Goal: Task Accomplishment & Management: Manage account settings

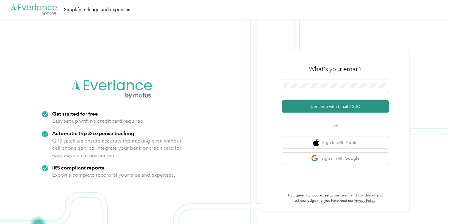
click at [309, 105] on button "Continue with Email / SSO" at bounding box center [335, 106] width 107 height 12
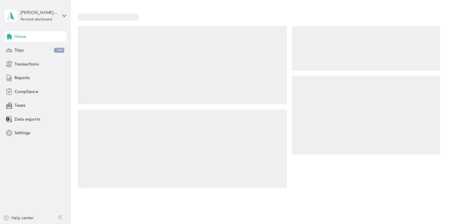
click at [308, 89] on div at bounding box center [366, 115] width 148 height 79
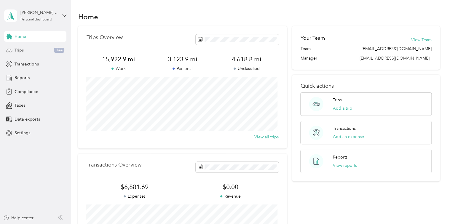
click at [40, 47] on div "Trips 144" at bounding box center [35, 50] width 62 height 11
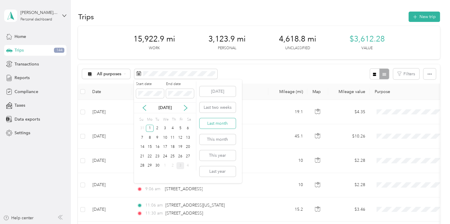
click at [217, 123] on button "Last month" at bounding box center [217, 123] width 36 height 10
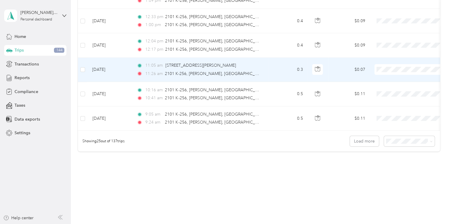
scroll to position [591, 0]
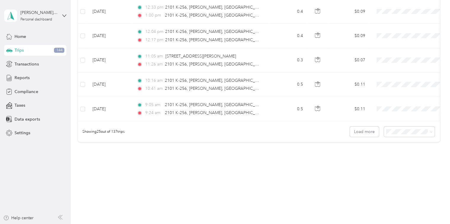
click at [398, 162] on span "100 per load" at bounding box center [398, 162] width 24 height 5
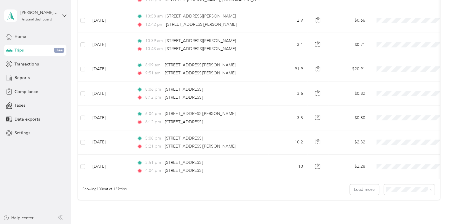
scroll to position [2414, 0]
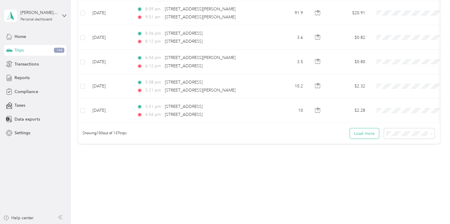
click at [359, 130] on button "Load more" at bounding box center [364, 133] width 29 height 10
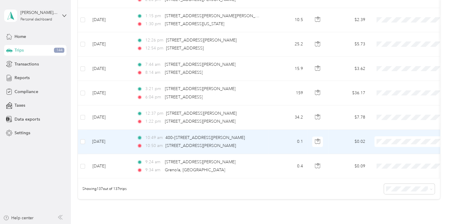
scroll to position [3260, 0]
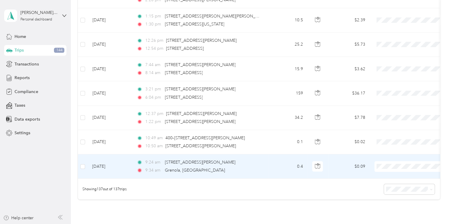
click at [403, 179] on span "Personal" at bounding box center [416, 179] width 55 height 6
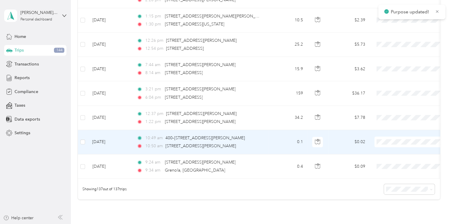
click at [396, 154] on span "Personal" at bounding box center [416, 155] width 55 height 6
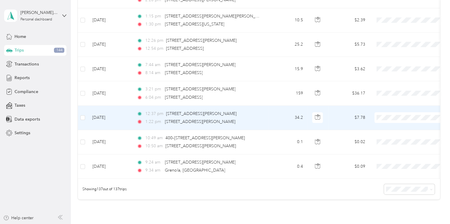
click at [392, 119] on span "Phoenix Contact" at bounding box center [416, 119] width 55 height 6
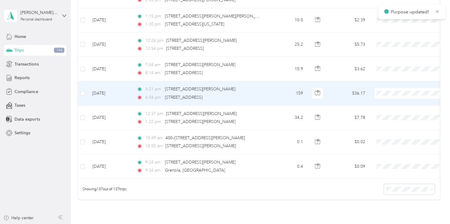
click at [392, 97] on li "Phoenix Contact" at bounding box center [411, 94] width 73 height 10
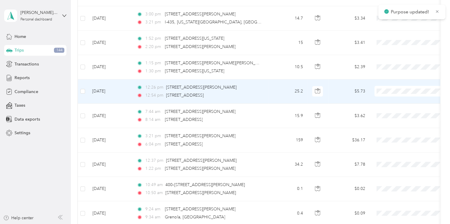
scroll to position [3212, 0]
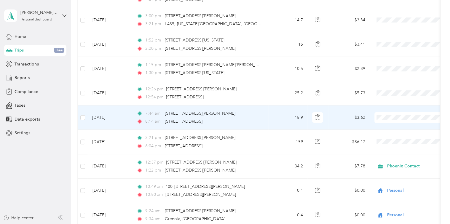
click at [390, 121] on span "Phoenix Contact" at bounding box center [416, 120] width 55 height 6
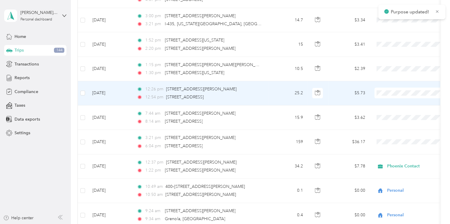
click at [387, 95] on span "Phoenix Contact" at bounding box center [411, 96] width 65 height 6
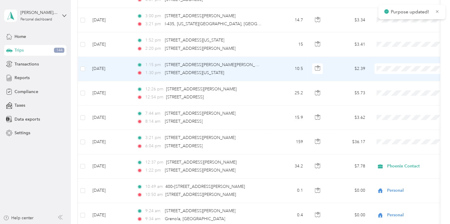
click at [389, 72] on span "Phoenix Contact" at bounding box center [416, 72] width 55 height 6
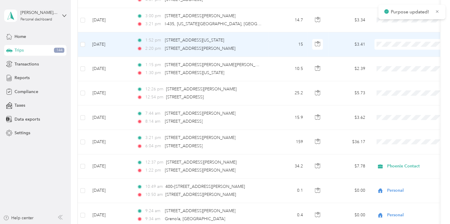
click at [388, 46] on span "Phoenix Contact" at bounding box center [411, 47] width 65 height 6
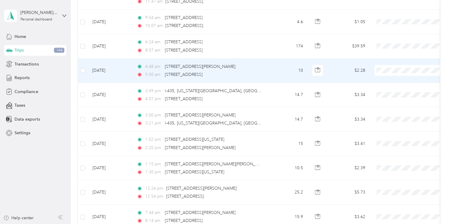
scroll to position [3110, 0]
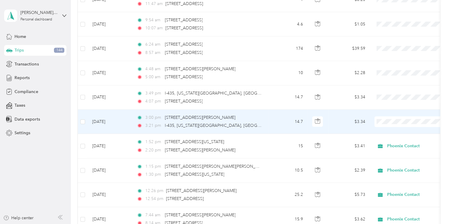
click at [391, 123] on span "Phoenix Contact" at bounding box center [416, 124] width 55 height 6
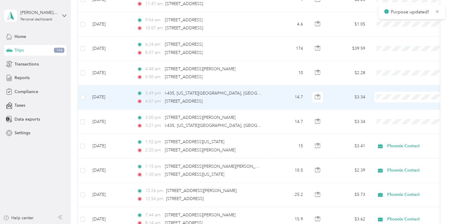
click at [387, 98] on span "Phoenix Contact" at bounding box center [411, 100] width 65 height 6
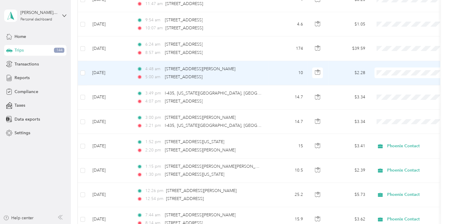
click at [388, 75] on span "Phoenix Contact" at bounding box center [411, 75] width 65 height 6
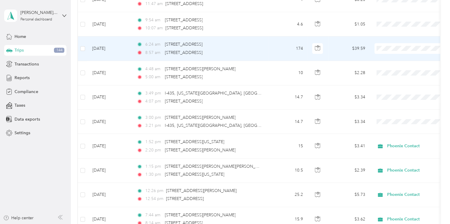
click at [389, 50] on span "Phoenix Contact" at bounding box center [416, 52] width 55 height 6
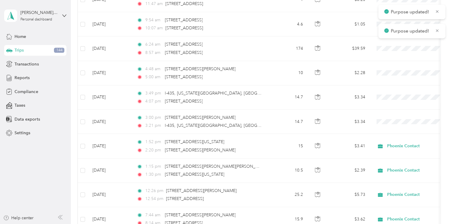
click at [383, 15] on div "Purpose updated!" at bounding box center [411, 12] width 67 height 15
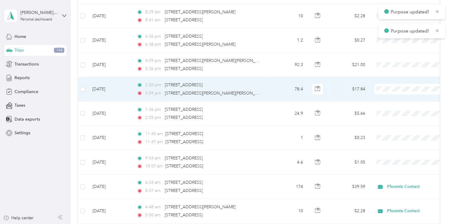
scroll to position [2972, 0]
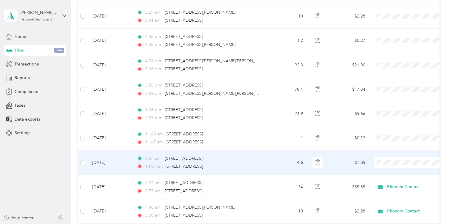
click at [393, 167] on span "Phoenix Contact" at bounding box center [416, 166] width 55 height 6
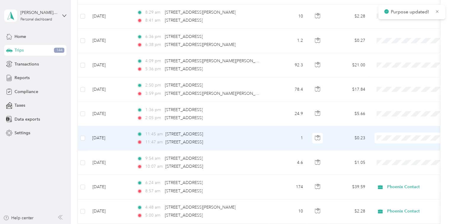
click at [389, 139] on span "Phoenix Contact" at bounding box center [416, 140] width 55 height 6
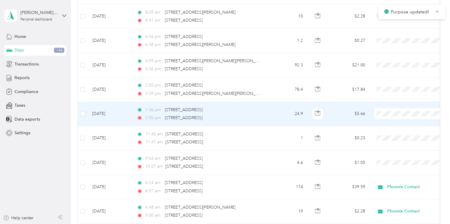
click at [386, 116] on span "Phoenix Contact" at bounding box center [411, 117] width 65 height 6
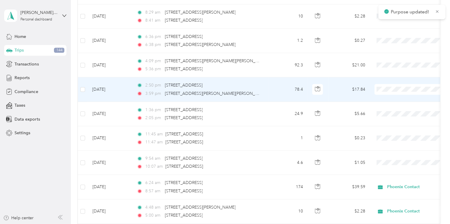
click at [389, 92] on span "Phoenix Contact" at bounding box center [416, 93] width 55 height 6
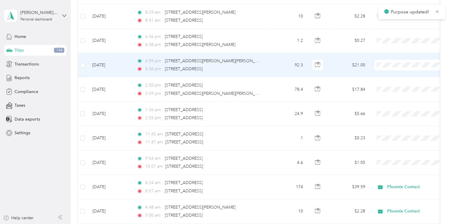
click at [388, 66] on span "Phoenix Contact" at bounding box center [411, 69] width 65 height 6
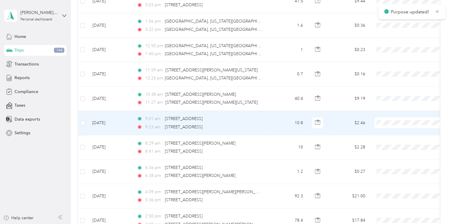
scroll to position [2840, 0]
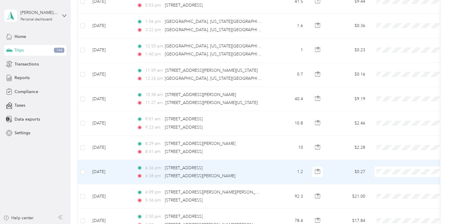
click at [386, 173] on icon at bounding box center [382, 175] width 7 height 5
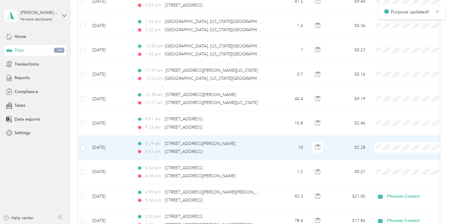
click at [391, 161] on span "Personal" at bounding box center [416, 160] width 55 height 6
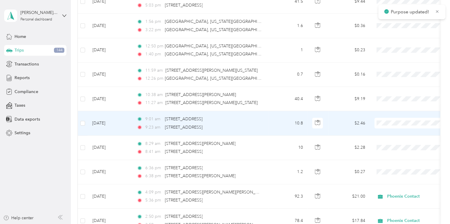
click at [386, 136] on span "Personal" at bounding box center [411, 137] width 65 height 6
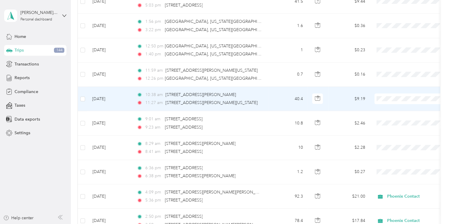
click at [388, 105] on li "Phoenix Contact" at bounding box center [411, 101] width 73 height 10
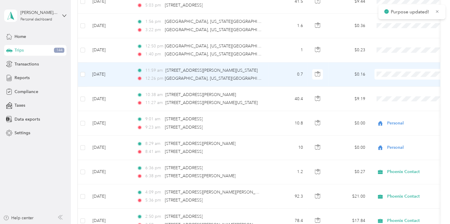
click at [388, 77] on span "Phoenix Contact" at bounding box center [411, 78] width 65 height 6
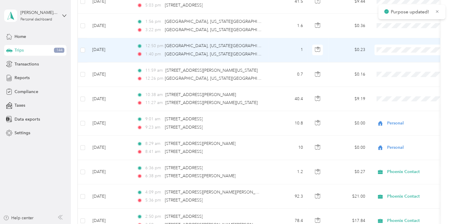
click at [388, 53] on span "Phoenix Contact" at bounding box center [411, 54] width 65 height 6
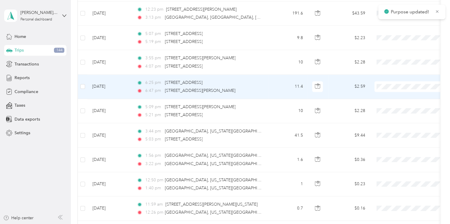
scroll to position [2706, 0]
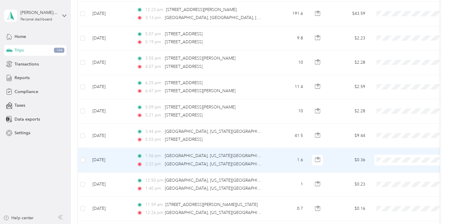
click at [388, 164] on span "Phoenix Contact" at bounding box center [411, 164] width 65 height 6
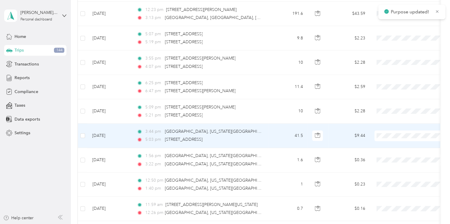
click at [387, 139] on span "Phoenix Contact" at bounding box center [411, 140] width 65 height 6
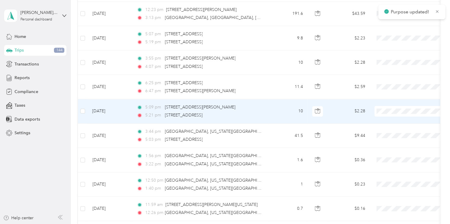
click at [387, 123] on span "Personal" at bounding box center [411, 126] width 65 height 6
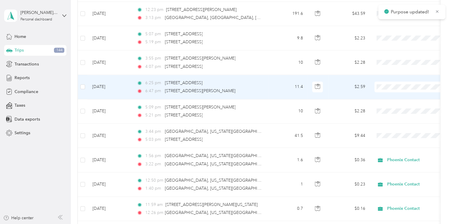
click at [390, 101] on span "Personal" at bounding box center [416, 101] width 55 height 6
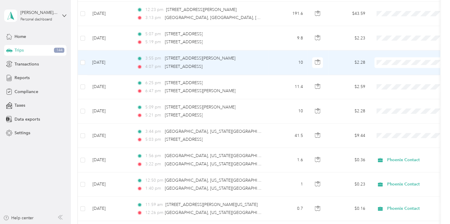
click at [391, 65] on span "Phoenix Contact" at bounding box center [416, 67] width 55 height 6
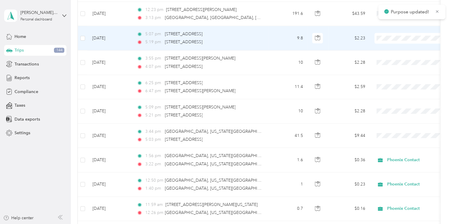
click at [389, 41] on span "Phoenix Contact" at bounding box center [411, 42] width 65 height 6
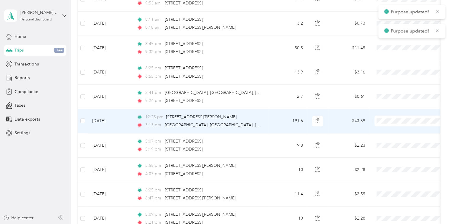
scroll to position [2598, 0]
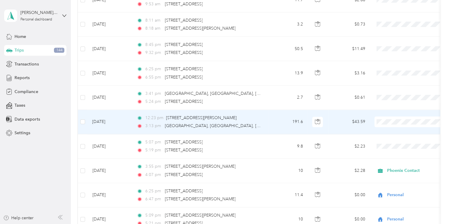
click at [392, 125] on span "Phoenix Contact" at bounding box center [416, 126] width 55 height 6
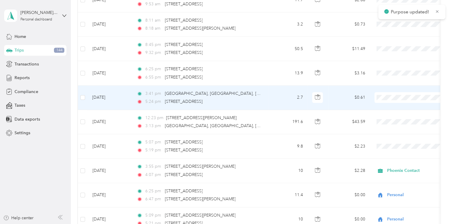
click at [391, 102] on span "Phoenix Contact" at bounding box center [416, 101] width 55 height 6
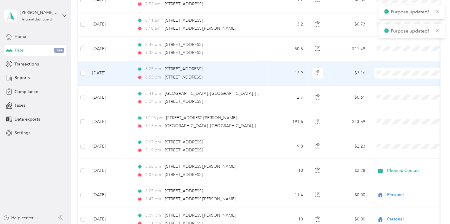
click at [387, 77] on span "Phoenix Contact" at bounding box center [411, 78] width 65 height 6
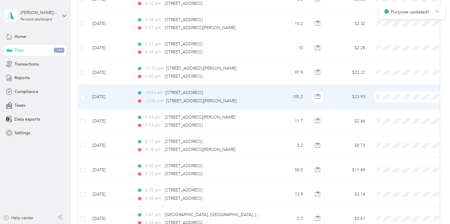
scroll to position [2476, 0]
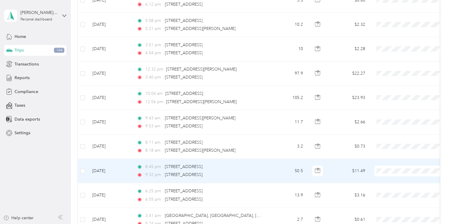
click at [388, 178] on li "Phoenix Contact" at bounding box center [411, 175] width 73 height 10
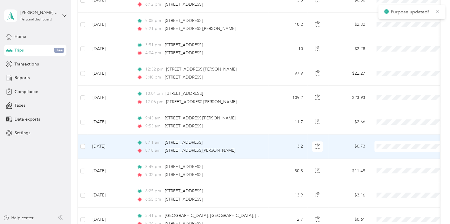
click at [389, 151] on span "Phoenix Contact" at bounding box center [416, 151] width 55 height 6
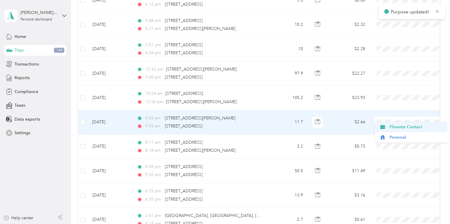
click at [388, 128] on span "Phoenix Contact" at bounding box center [411, 127] width 65 height 6
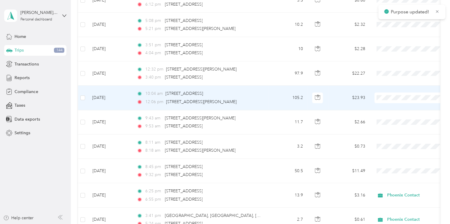
click at [389, 100] on span "Phoenix Contact" at bounding box center [416, 103] width 55 height 6
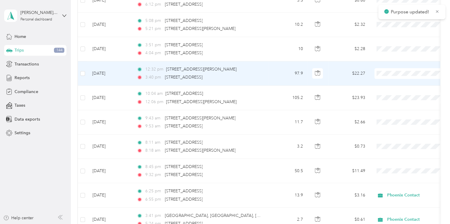
click at [388, 79] on span "Phoenix Contact" at bounding box center [411, 78] width 65 height 6
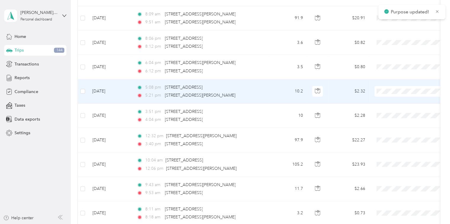
scroll to position [2405, 0]
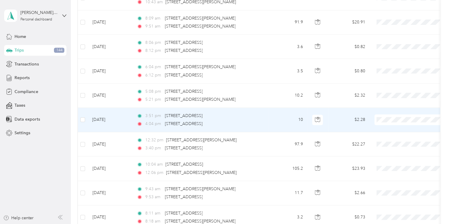
click at [393, 135] on span "Personal" at bounding box center [416, 135] width 55 height 6
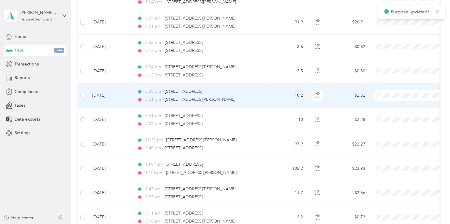
click at [388, 110] on span "Personal" at bounding box center [411, 111] width 65 height 6
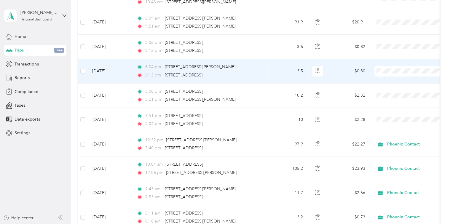
click at [391, 84] on span "Personal" at bounding box center [416, 87] width 55 height 6
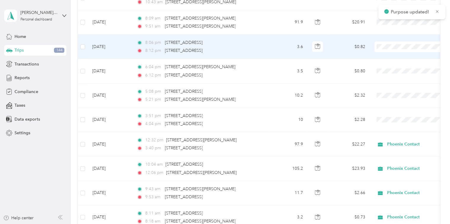
click at [391, 62] on span "Personal" at bounding box center [416, 60] width 55 height 6
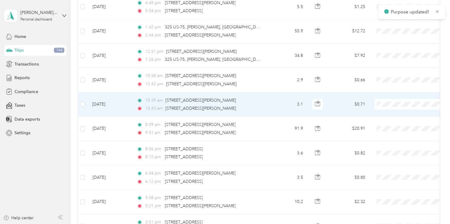
scroll to position [2297, 0]
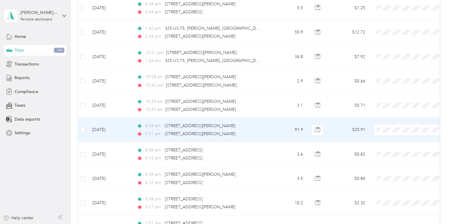
click at [394, 134] on span "Phoenix Contact" at bounding box center [416, 135] width 55 height 6
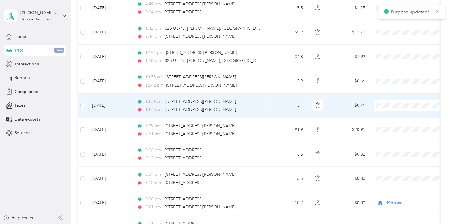
click at [389, 110] on span "Phoenix Contact" at bounding box center [411, 110] width 65 height 6
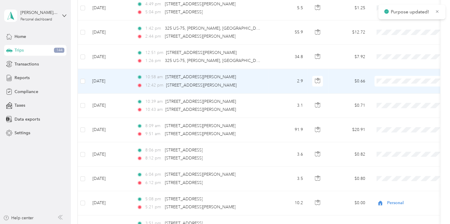
click at [389, 85] on span "Phoenix Contact" at bounding box center [416, 84] width 55 height 6
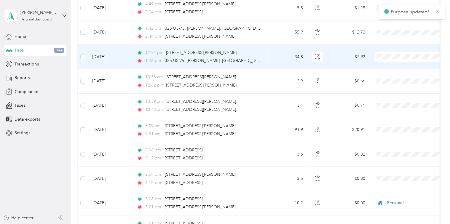
click at [388, 61] on span "Phoenix Contact" at bounding box center [411, 61] width 65 height 6
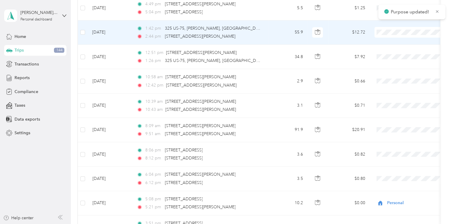
click at [388, 36] on span "Phoenix Contact" at bounding box center [411, 35] width 65 height 6
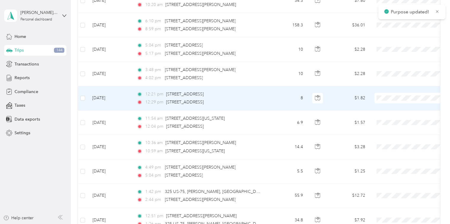
scroll to position [2129, 0]
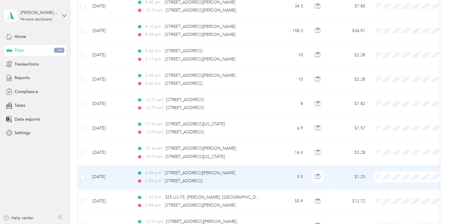
click at [388, 183] on span "Phoenix Contact" at bounding box center [411, 182] width 65 height 6
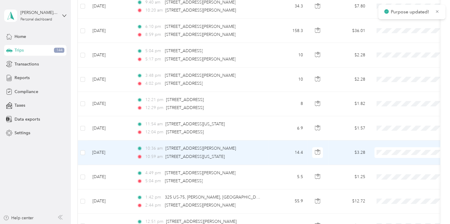
click at [389, 156] on span "Phoenix Contact" at bounding box center [416, 158] width 55 height 6
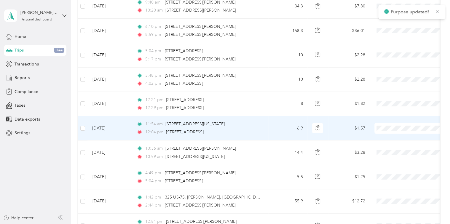
click at [390, 133] on span "Phoenix Contact" at bounding box center [416, 132] width 55 height 6
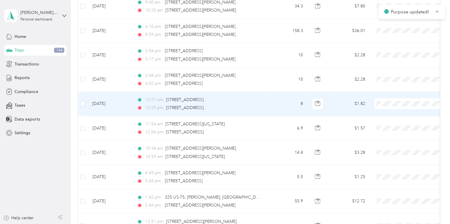
click at [388, 109] on span "Phoenix Contact" at bounding box center [411, 109] width 65 height 6
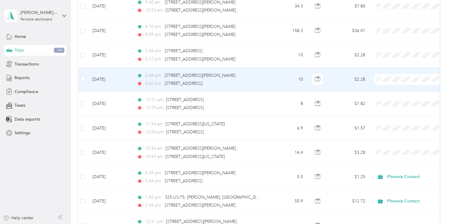
click at [389, 97] on li "Personal" at bounding box center [411, 94] width 73 height 10
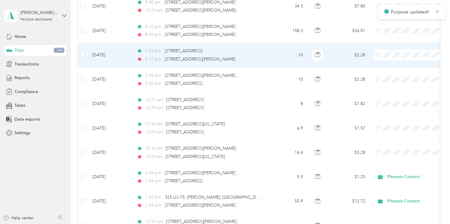
click at [390, 68] on span "Personal" at bounding box center [416, 71] width 55 height 6
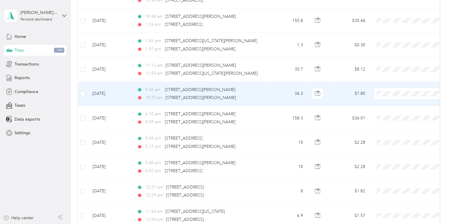
scroll to position [2035, 0]
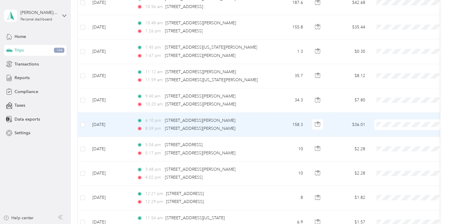
click at [392, 130] on span "Phoenix Contact" at bounding box center [416, 130] width 55 height 6
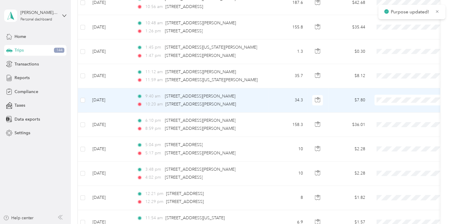
click at [388, 105] on span "Phoenix Contact" at bounding box center [411, 106] width 65 height 6
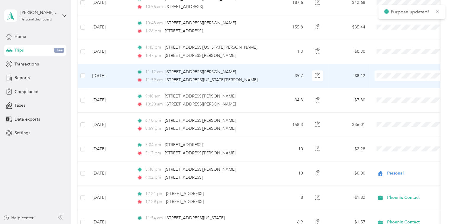
click at [390, 82] on span "Phoenix Contact" at bounding box center [416, 82] width 55 height 6
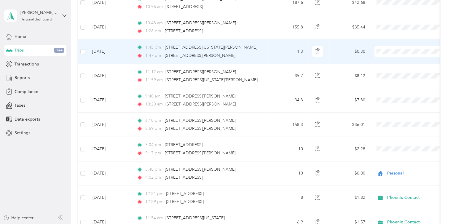
click at [390, 66] on span "Personal" at bounding box center [416, 66] width 55 height 6
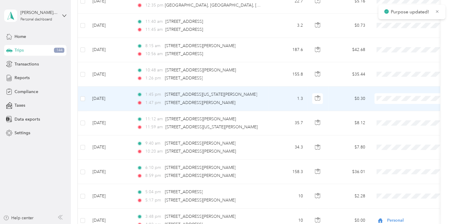
scroll to position [1985, 0]
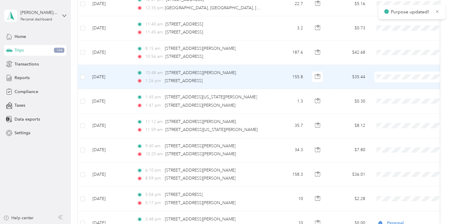
click at [393, 82] on span "Phoenix Contact" at bounding box center [416, 82] width 55 height 6
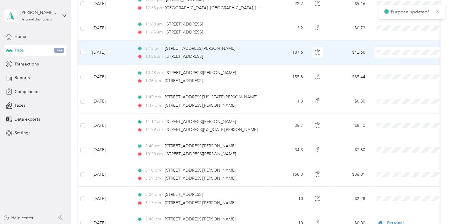
click at [391, 57] on span "Phoenix Contact" at bounding box center [416, 57] width 55 height 6
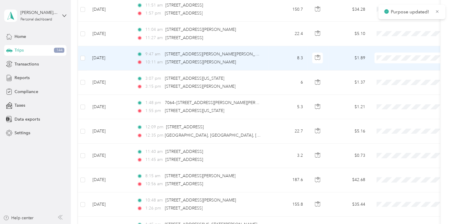
scroll to position [1852, 0]
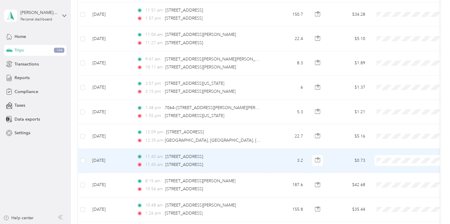
click at [391, 167] on span "Phoenix Contact" at bounding box center [416, 167] width 55 height 6
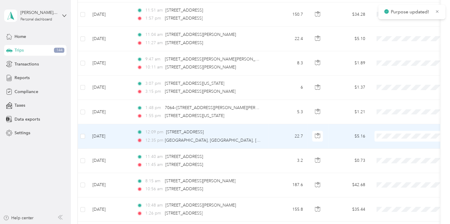
click at [389, 142] on span "Phoenix Contact" at bounding box center [416, 143] width 55 height 6
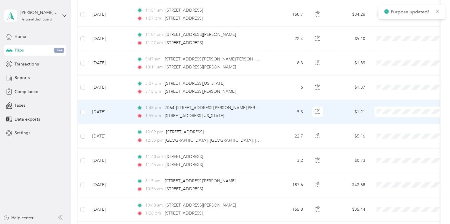
click at [389, 115] on span "Phoenix Contact" at bounding box center [411, 117] width 65 height 6
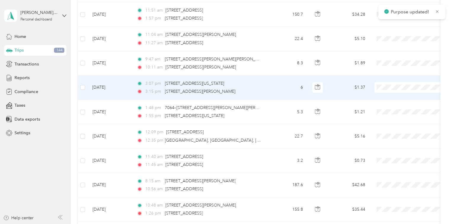
click at [388, 93] on span "Phoenix Contact" at bounding box center [411, 94] width 65 height 6
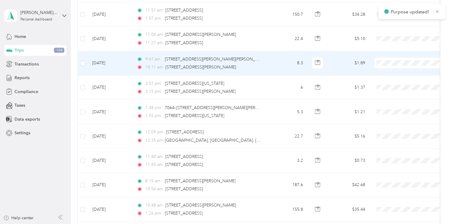
click at [391, 70] on span "Phoenix Contact" at bounding box center [416, 70] width 55 height 6
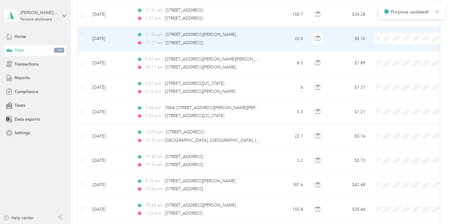
click at [395, 45] on span "Phoenix Contact" at bounding box center [416, 45] width 55 height 6
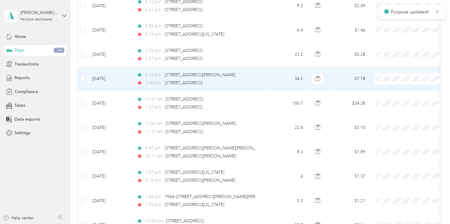
scroll to position [1763, 0]
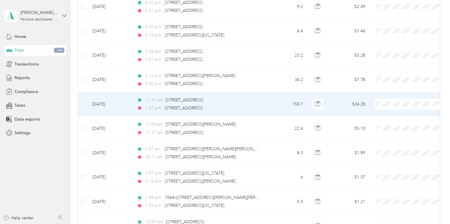
click at [396, 110] on span "Phoenix Contact" at bounding box center [416, 109] width 55 height 6
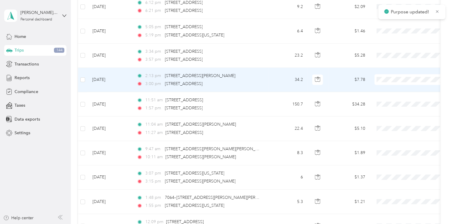
click at [393, 85] on span "Phoenix Contact" at bounding box center [416, 87] width 55 height 6
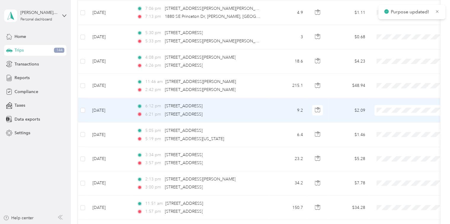
scroll to position [1643, 0]
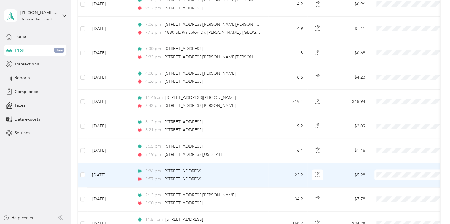
click at [394, 181] on span "Phoenix Contact" at bounding box center [416, 181] width 55 height 6
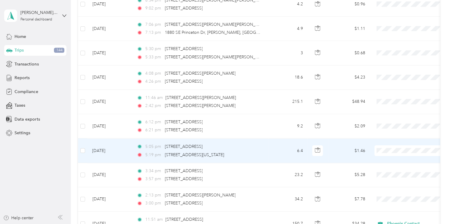
click at [393, 158] on span "Phoenix Contact" at bounding box center [416, 156] width 55 height 6
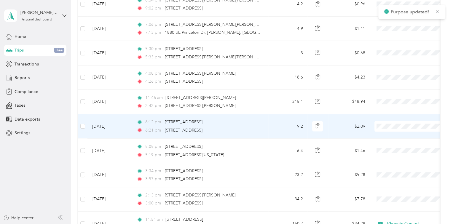
click at [392, 132] on span "Phoenix Contact" at bounding box center [416, 133] width 55 height 6
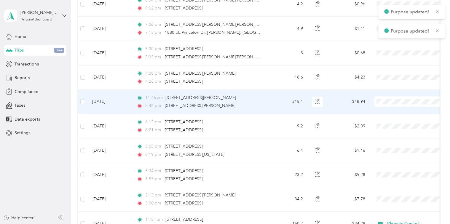
click at [385, 100] on span at bounding box center [410, 101] width 73 height 11
click at [394, 109] on span "Phoenix Contact" at bounding box center [416, 108] width 55 height 6
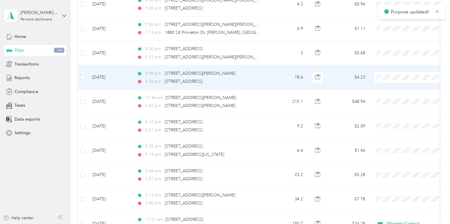
click at [389, 82] on span "Phoenix Contact" at bounding box center [411, 84] width 65 height 6
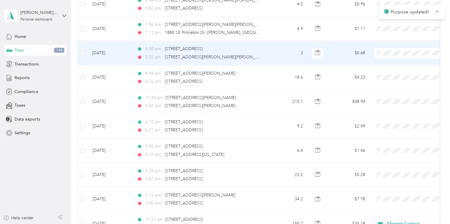
click at [389, 61] on li "Phoenix Contact" at bounding box center [411, 58] width 73 height 10
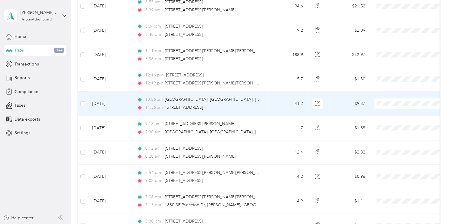
scroll to position [1467, 0]
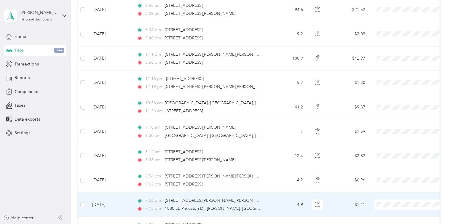
click at [392, 179] on span "Phoenix Contact" at bounding box center [416, 179] width 55 height 6
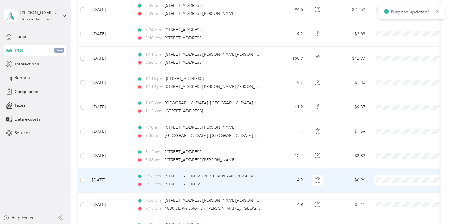
click at [391, 184] on li "Phoenix Contact" at bounding box center [411, 187] width 73 height 10
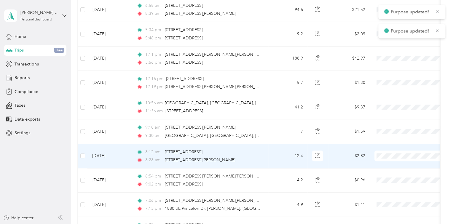
click at [387, 161] on span "Phoenix Contact" at bounding box center [411, 162] width 65 height 6
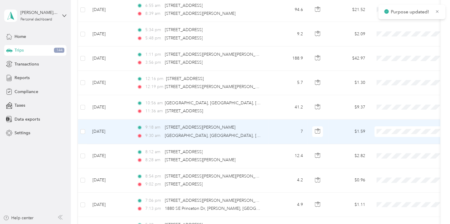
click at [388, 139] on span "Phoenix Contact" at bounding box center [411, 139] width 65 height 6
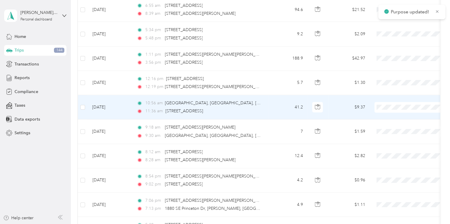
click at [390, 114] on span "Phoenix Contact" at bounding box center [416, 112] width 55 height 6
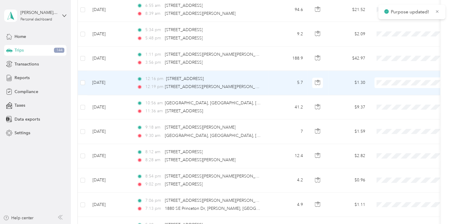
click at [390, 89] on span "Phoenix Contact" at bounding box center [416, 90] width 55 height 6
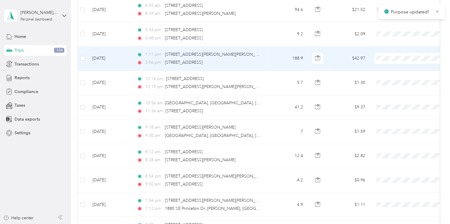
click at [390, 65] on span "Phoenix Contact" at bounding box center [416, 65] width 55 height 6
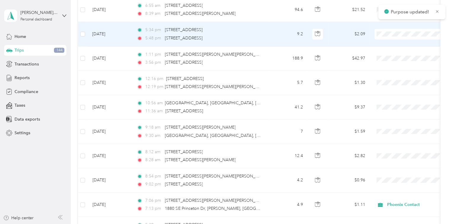
click at [390, 40] on span "Phoenix Contact" at bounding box center [416, 42] width 55 height 6
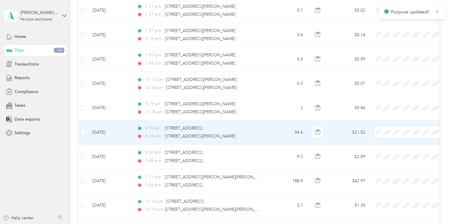
scroll to position [1339, 0]
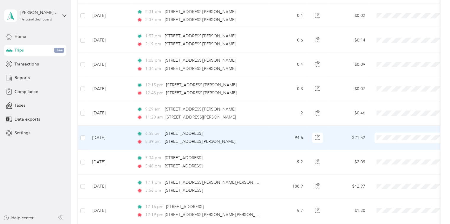
click at [394, 143] on span "Phoenix Contact" at bounding box center [416, 145] width 55 height 6
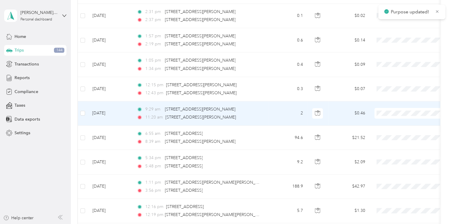
click at [395, 121] on span "Phoenix Contact" at bounding box center [416, 121] width 55 height 6
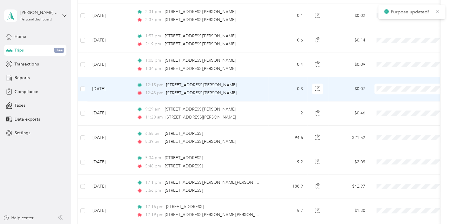
click at [388, 97] on span "Phoenix Contact" at bounding box center [411, 97] width 65 height 6
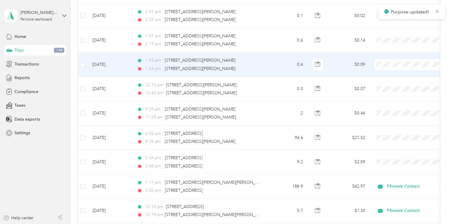
click at [392, 71] on span "Phoenix Contact" at bounding box center [416, 72] width 55 height 6
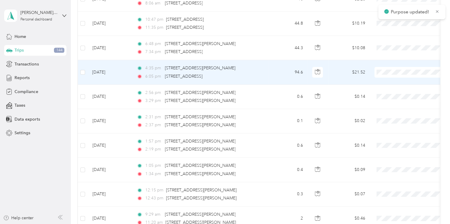
scroll to position [1229, 0]
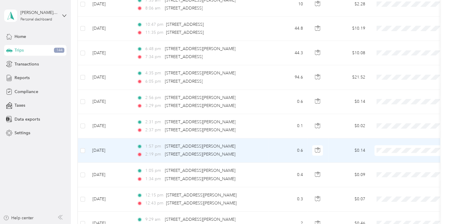
click at [389, 156] on span "Phoenix Contact" at bounding box center [416, 158] width 55 height 6
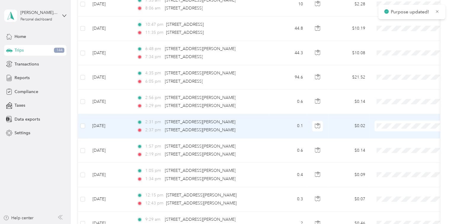
click at [391, 132] on span "Phoenix Contact" at bounding box center [416, 134] width 55 height 6
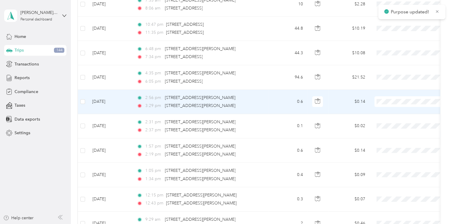
click at [390, 109] on span "Phoenix Contact" at bounding box center [416, 109] width 55 height 6
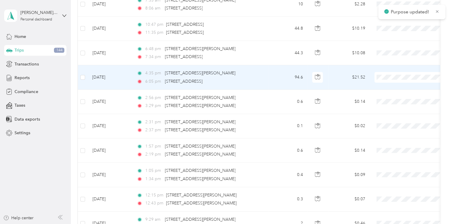
click at [390, 86] on li "Phoenix Contact" at bounding box center [411, 85] width 73 height 10
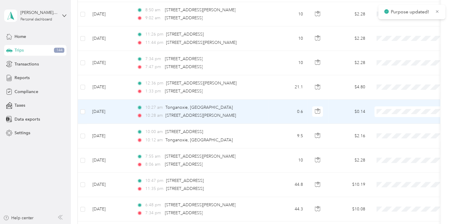
scroll to position [1072, 0]
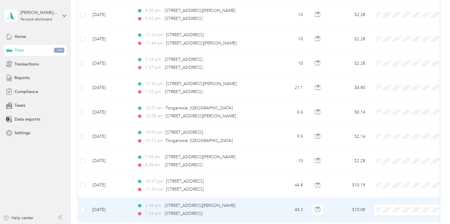
click at [388, 185] on span "Phoenix Contact" at bounding box center [411, 185] width 65 height 6
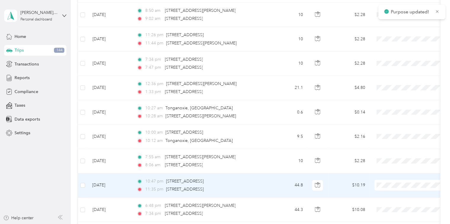
click at [394, 190] on span "Phoenix Contact" at bounding box center [416, 193] width 55 height 6
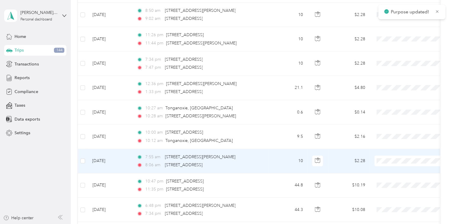
click at [394, 177] on span "Personal" at bounding box center [416, 179] width 55 height 6
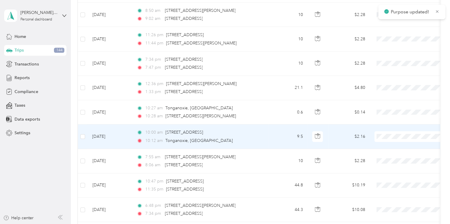
click at [390, 155] on span "Personal" at bounding box center [416, 155] width 55 height 6
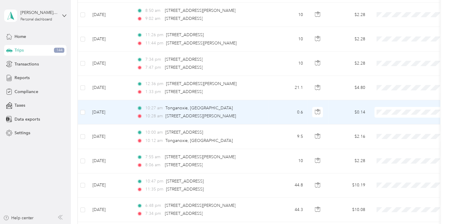
click at [395, 128] on span "Personal" at bounding box center [416, 129] width 55 height 6
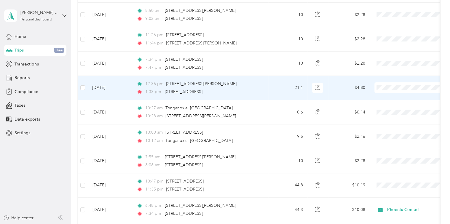
click at [390, 94] on span "Phoenix Contact" at bounding box center [416, 95] width 55 height 6
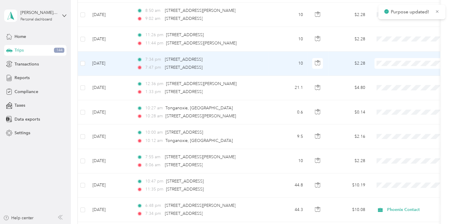
click at [392, 79] on li "Personal" at bounding box center [411, 82] width 73 height 10
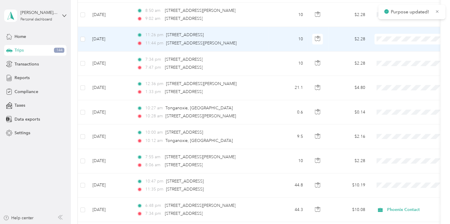
click at [391, 59] on li "Personal" at bounding box center [411, 58] width 73 height 10
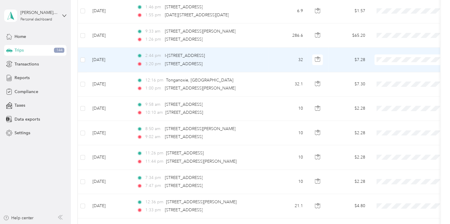
scroll to position [953, 0]
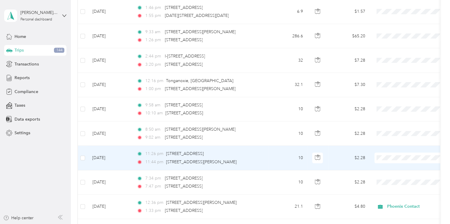
click at [394, 175] on span "Personal" at bounding box center [416, 176] width 55 height 6
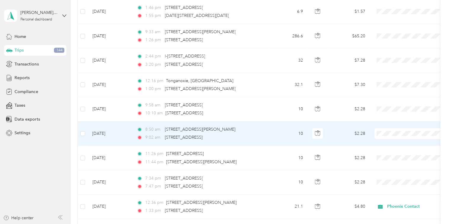
click at [394, 151] on span "Personal" at bounding box center [416, 150] width 55 height 6
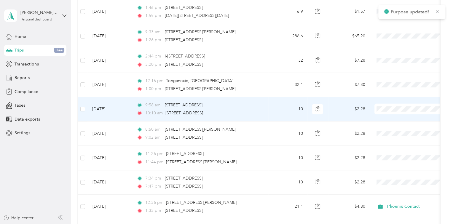
click at [391, 127] on span "Personal" at bounding box center [416, 128] width 55 height 6
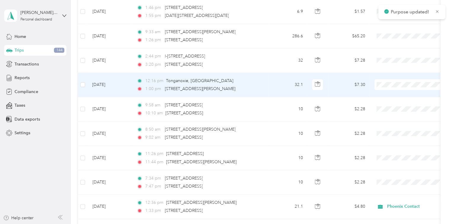
click at [392, 90] on span "Phoenix Contact" at bounding box center [416, 92] width 55 height 6
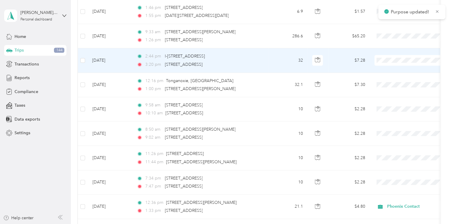
click at [389, 69] on li "Phoenix Contact" at bounding box center [411, 69] width 73 height 10
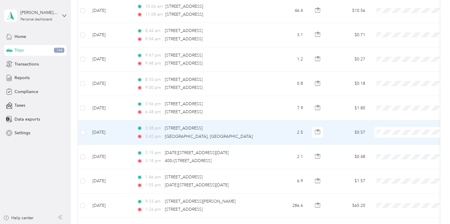
scroll to position [780, 0]
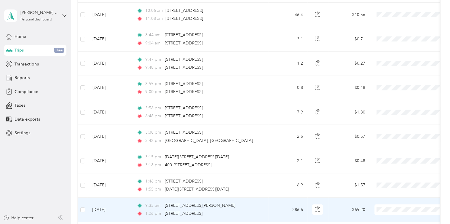
click at [392, 186] on span "Phoenix Contact" at bounding box center [416, 186] width 55 height 6
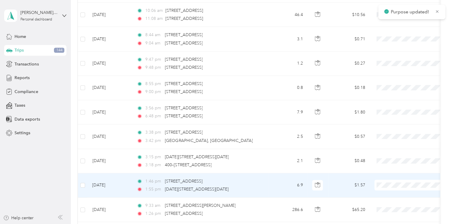
click at [391, 194] on span "Phoenix Contact" at bounding box center [416, 194] width 55 height 6
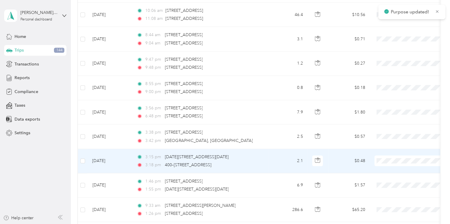
click at [387, 169] on span "Phoenix Contact" at bounding box center [411, 170] width 65 height 6
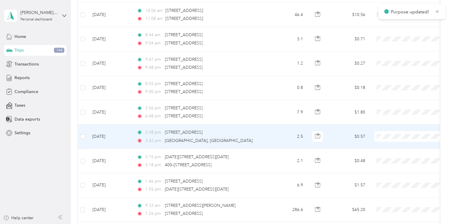
click at [388, 145] on span "Phoenix Contact" at bounding box center [411, 145] width 65 height 6
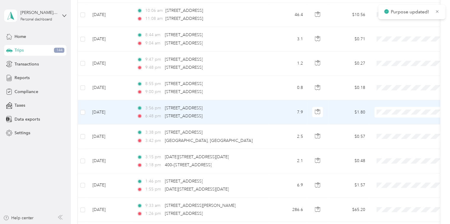
click at [388, 120] on span "Phoenix Contact" at bounding box center [411, 119] width 65 height 6
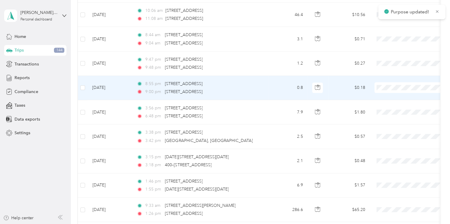
click at [386, 94] on icon at bounding box center [382, 96] width 7 height 5
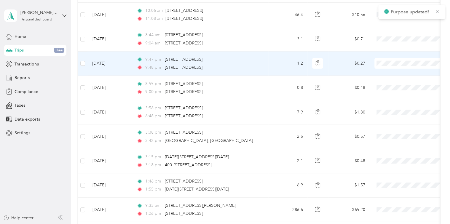
click at [389, 72] on span "Phoenix Contact" at bounding box center [416, 72] width 55 height 6
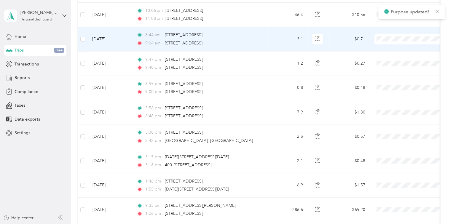
click at [389, 47] on span "Phoenix Contact" at bounding box center [416, 48] width 55 height 6
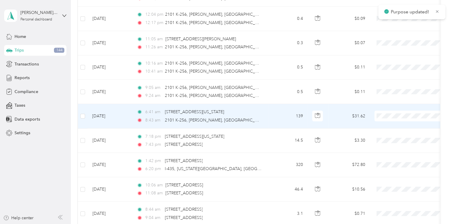
scroll to position [600, 0]
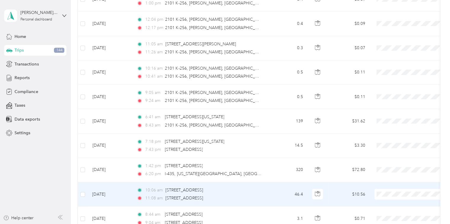
click at [393, 202] on span "Phoenix Contact" at bounding box center [416, 203] width 55 height 6
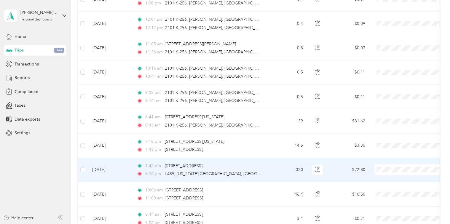
click at [387, 177] on span "Phoenix Contact" at bounding box center [411, 178] width 65 height 6
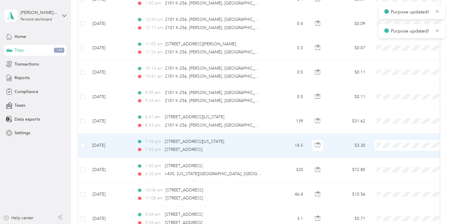
click at [386, 156] on li "Phoenix Contact" at bounding box center [411, 155] width 73 height 10
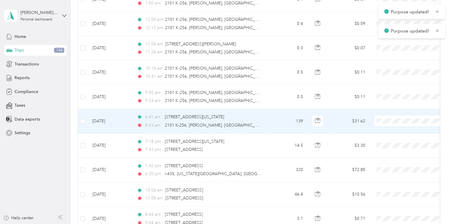
click at [387, 129] on span "Phoenix Contact" at bounding box center [411, 130] width 65 height 6
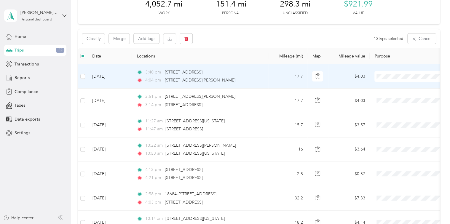
scroll to position [18, 0]
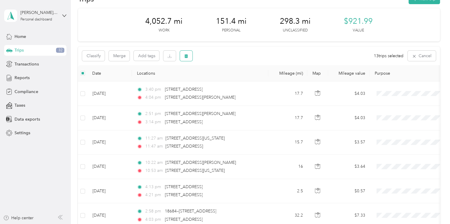
click at [187, 56] on icon "button" at bounding box center [186, 56] width 4 height 4
click at [228, 79] on button "Yes" at bounding box center [232, 80] width 12 height 9
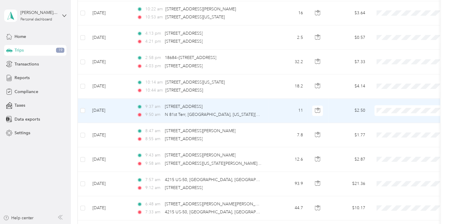
scroll to position [0, 0]
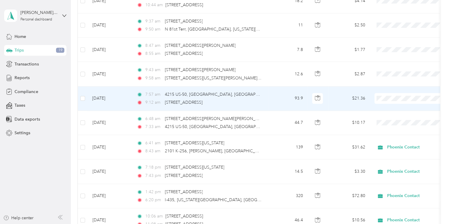
scroll to position [258, 0]
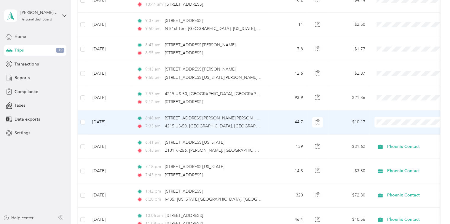
click at [401, 131] on span "Phoenix Contact" at bounding box center [416, 132] width 55 height 6
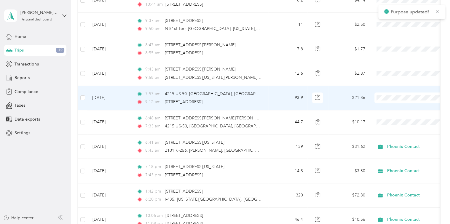
click at [397, 107] on span "Phoenix Contact" at bounding box center [416, 108] width 55 height 6
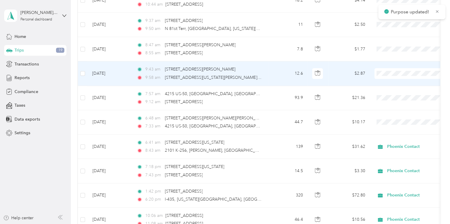
click at [396, 82] on span "Phoenix Contact" at bounding box center [416, 82] width 55 height 6
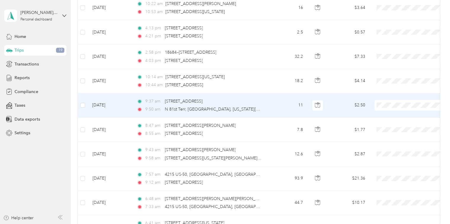
scroll to position [175, 0]
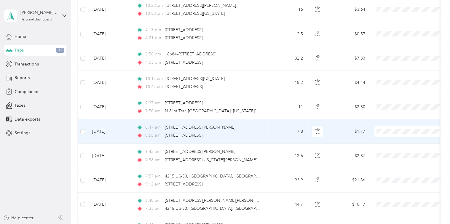
click at [390, 143] on li "Phoenix Contact" at bounding box center [411, 142] width 73 height 10
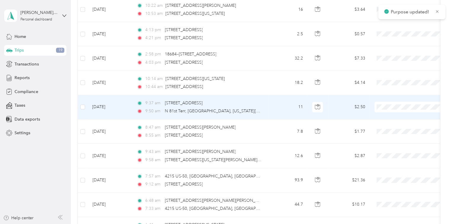
click at [391, 116] on span "Phoenix Contact" at bounding box center [416, 117] width 55 height 6
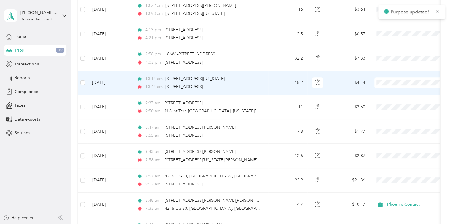
click at [391, 93] on span "Phoenix Contact" at bounding box center [416, 93] width 55 height 6
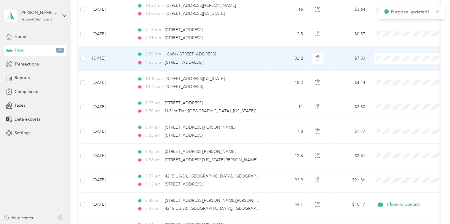
click at [390, 67] on span "Phoenix Contact" at bounding box center [416, 67] width 55 height 6
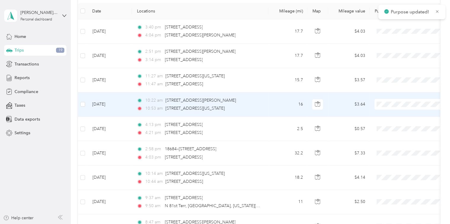
scroll to position [71, 0]
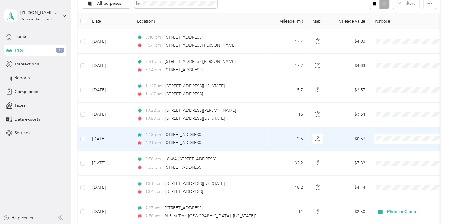
click at [388, 150] on span "Phoenix Contact" at bounding box center [411, 149] width 65 height 6
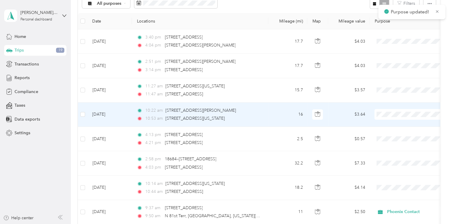
click at [388, 123] on span "Phoenix Contact" at bounding box center [411, 124] width 65 height 6
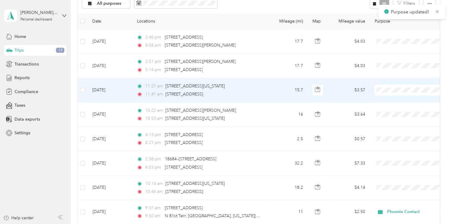
click at [387, 100] on span "Phoenix Contact" at bounding box center [411, 100] width 65 height 6
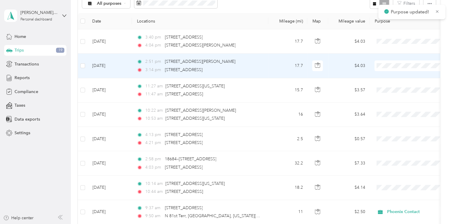
click at [386, 73] on li "Phoenix Contact" at bounding box center [411, 76] width 73 height 10
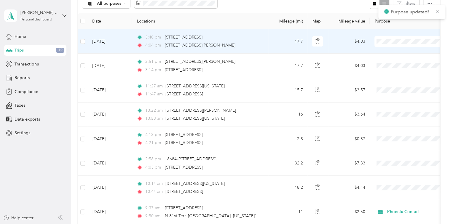
click at [390, 51] on span "Phoenix Contact" at bounding box center [416, 52] width 55 height 6
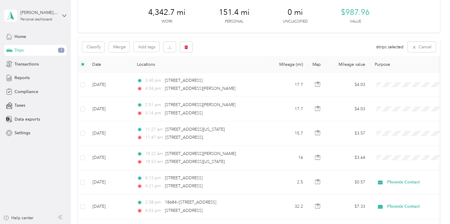
scroll to position [0, 0]
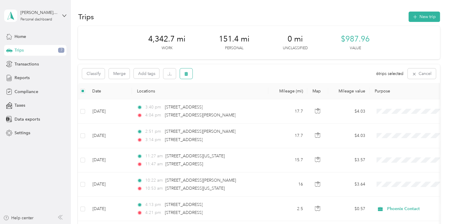
click at [188, 73] on button "button" at bounding box center [186, 73] width 12 height 10
click at [226, 95] on button "Yes" at bounding box center [231, 98] width 12 height 9
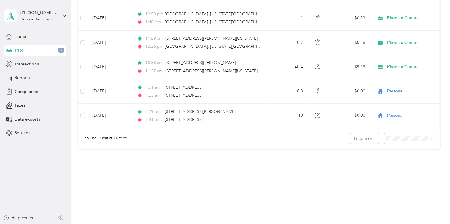
scroll to position [2414, 0]
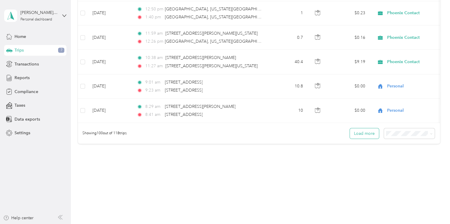
click at [362, 132] on button "Load more" at bounding box center [364, 133] width 29 height 10
click at [357, 131] on button "Load more" at bounding box center [364, 133] width 29 height 10
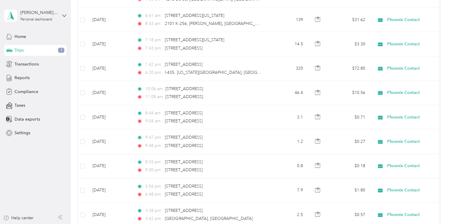
scroll to position [0, 0]
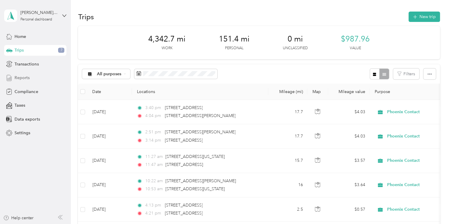
click at [25, 79] on span "Reports" at bounding box center [22, 78] width 15 height 6
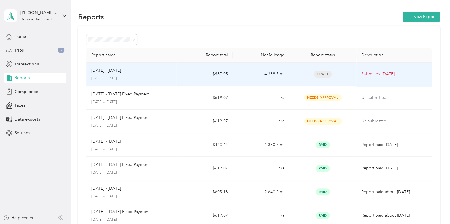
click at [250, 76] on td "4,338.7 mi" at bounding box center [261, 75] width 56 height 24
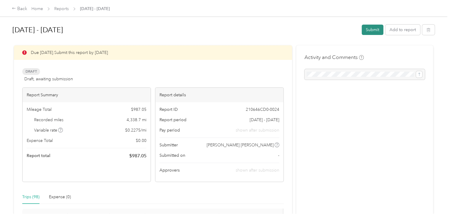
click at [372, 31] on button "Submit" at bounding box center [373, 30] width 22 height 10
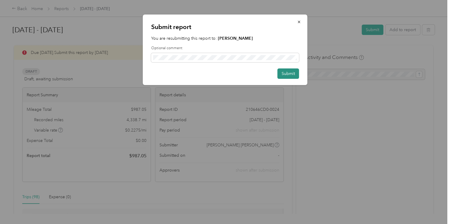
click at [293, 75] on button "Submit" at bounding box center [288, 73] width 22 height 10
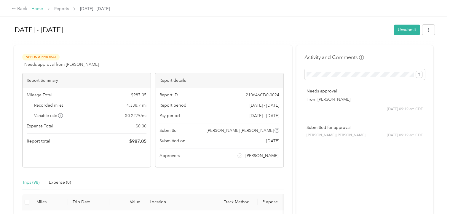
click at [38, 11] on link "Home" at bounding box center [37, 8] width 12 height 5
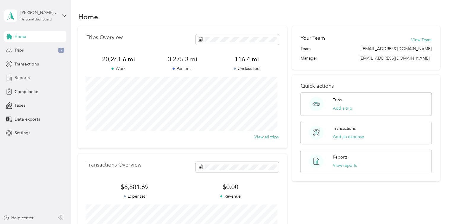
click at [37, 79] on div "Reports" at bounding box center [35, 78] width 62 height 11
